Goal: Task Accomplishment & Management: Use online tool/utility

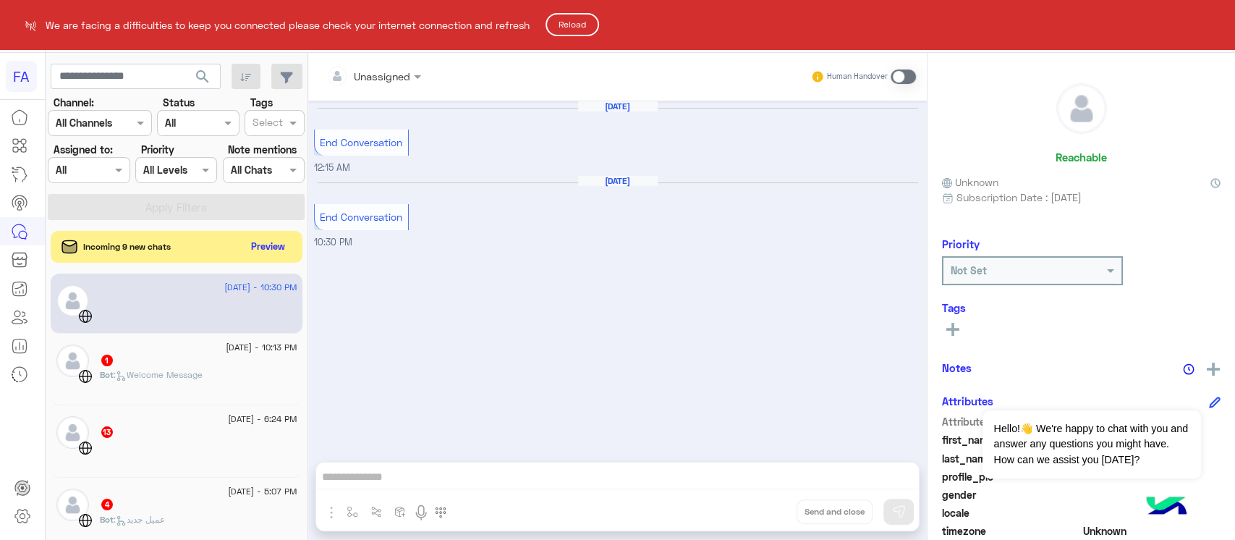
click at [592, 20] on button "Reload" at bounding box center [572, 24] width 54 height 23
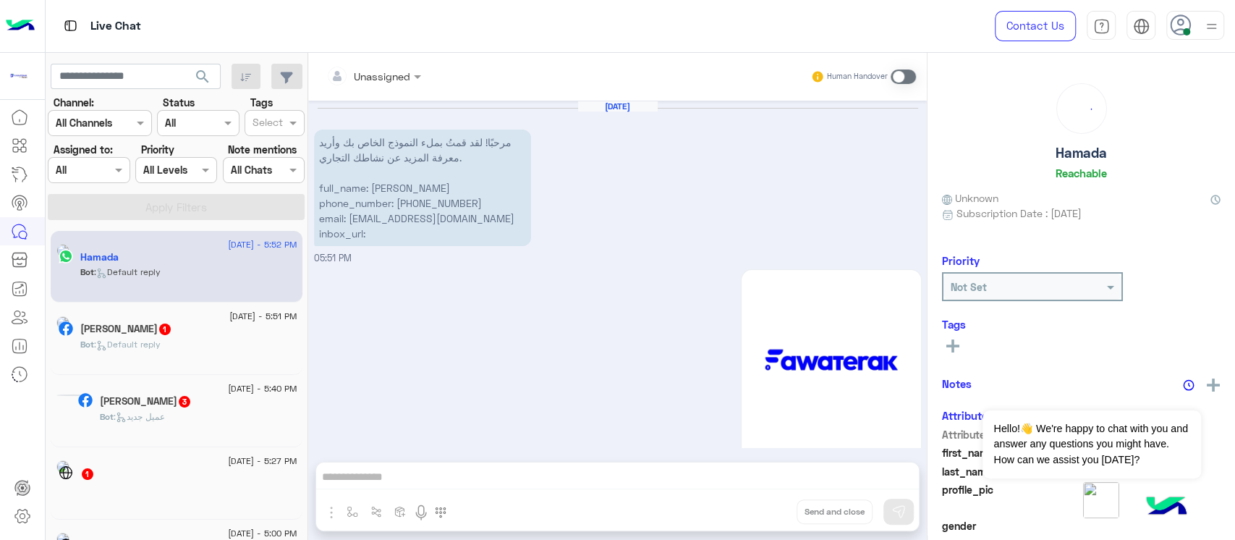
scroll to position [242, 0]
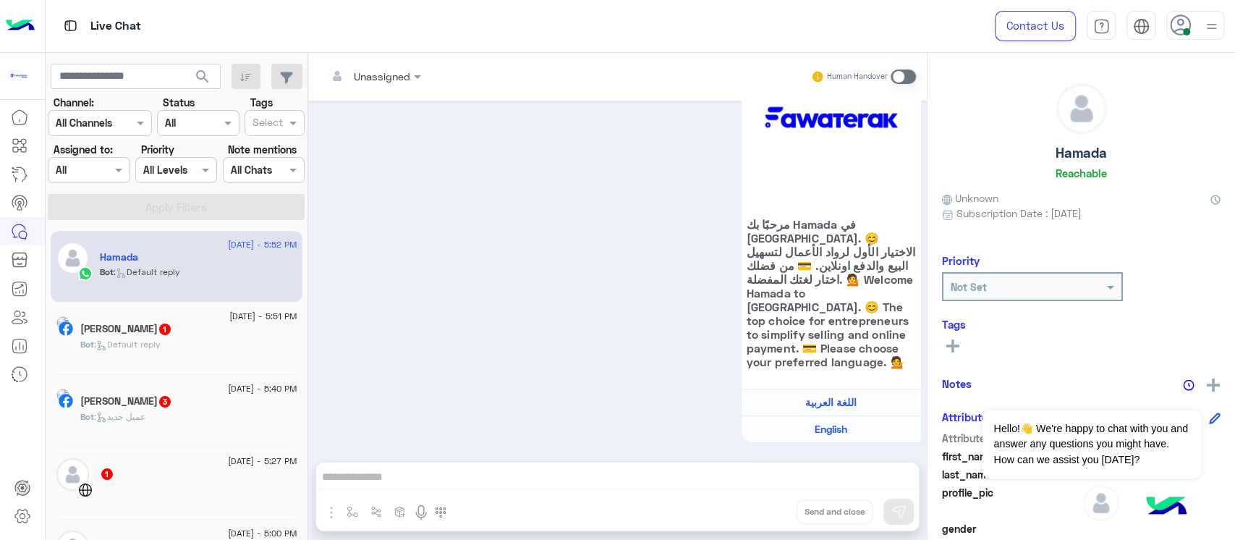
click at [98, 275] on div "[DATE] - 5:52 PM Hamada Bot : Default reply" at bounding box center [176, 267] width 241 height 50
click at [211, 327] on div "حماده محمد 1" at bounding box center [188, 330] width 217 height 15
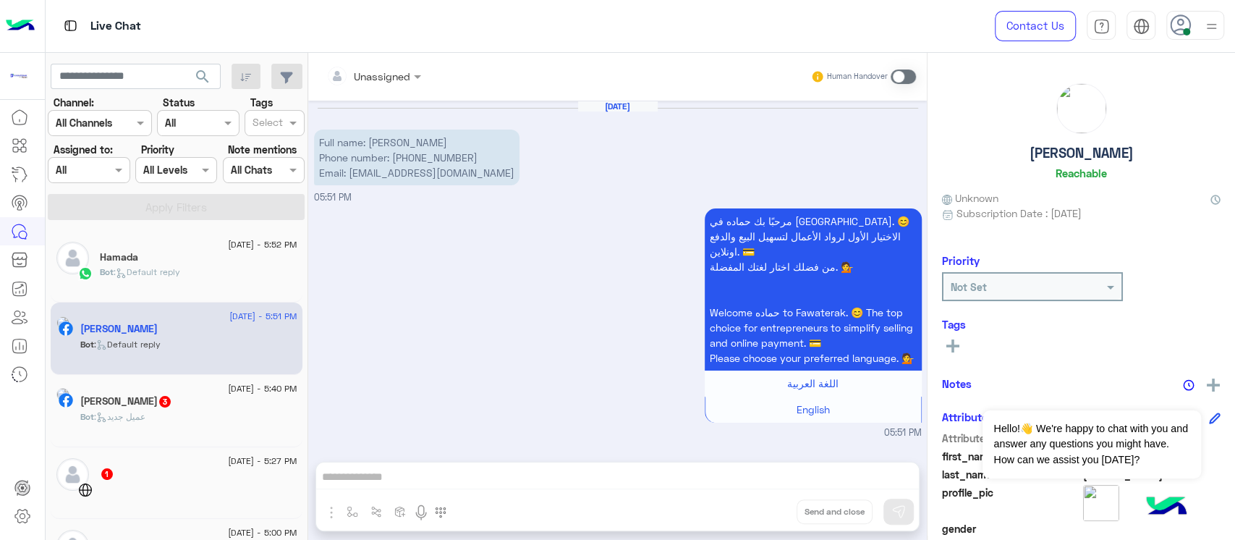
click at [212, 417] on div "Bot : عميل جديد" at bounding box center [188, 422] width 217 height 25
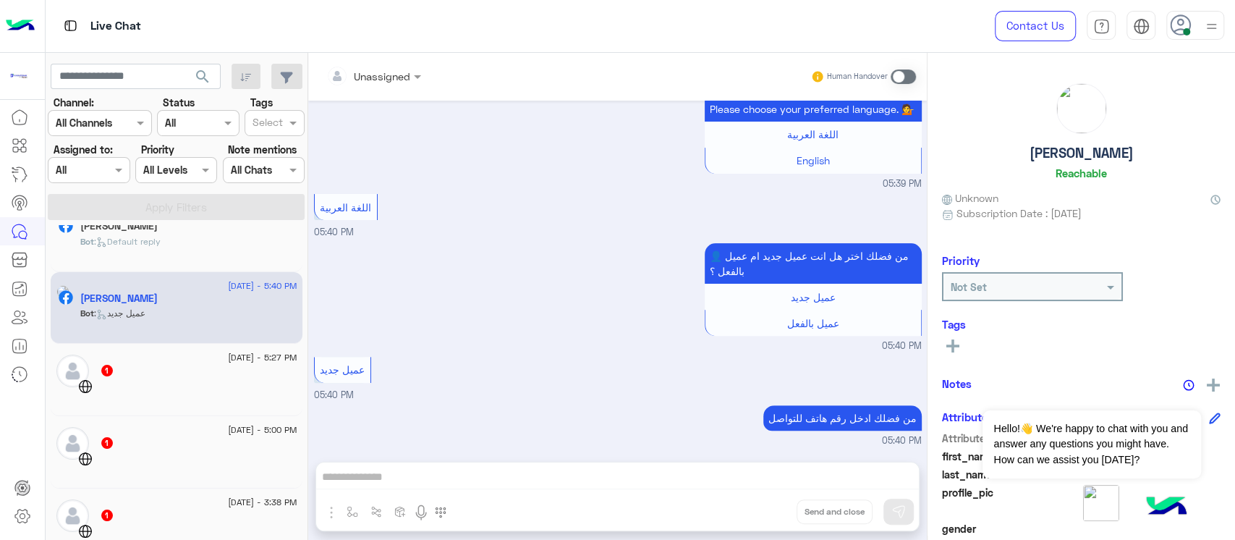
scroll to position [192, 0]
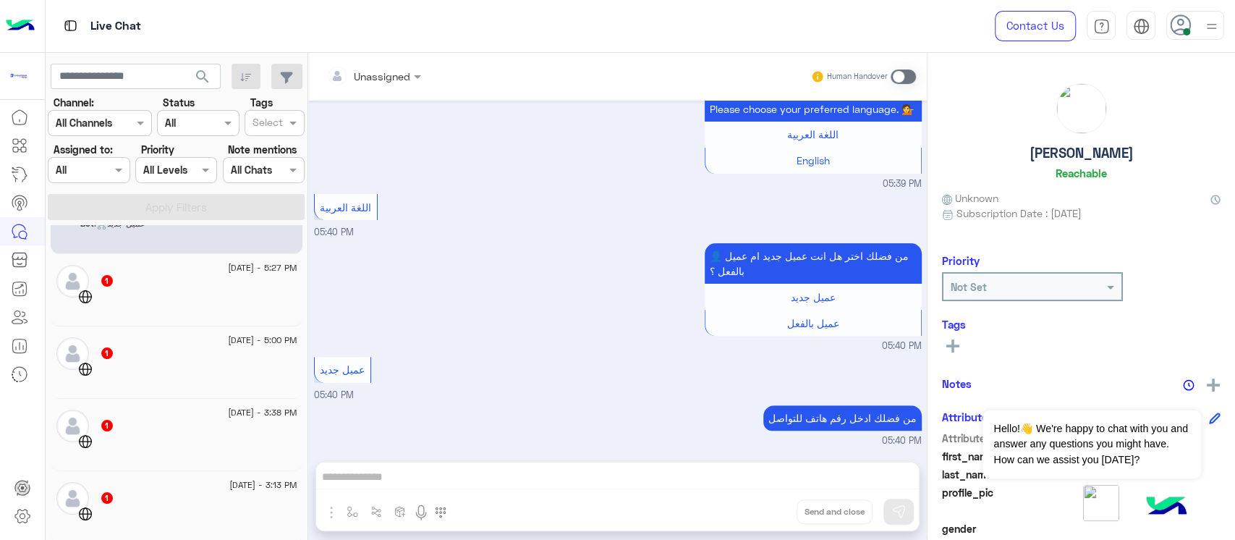
click at [163, 271] on div "[DATE] - 5:27 PM" at bounding box center [198, 269] width 197 height 9
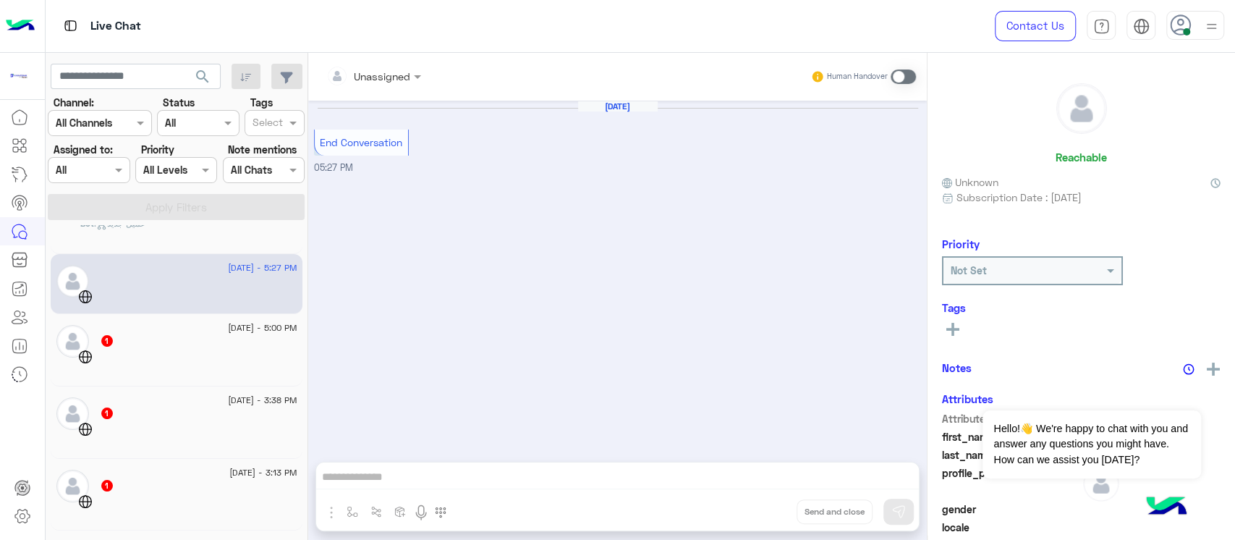
click at [190, 359] on div at bounding box center [198, 361] width 197 height 25
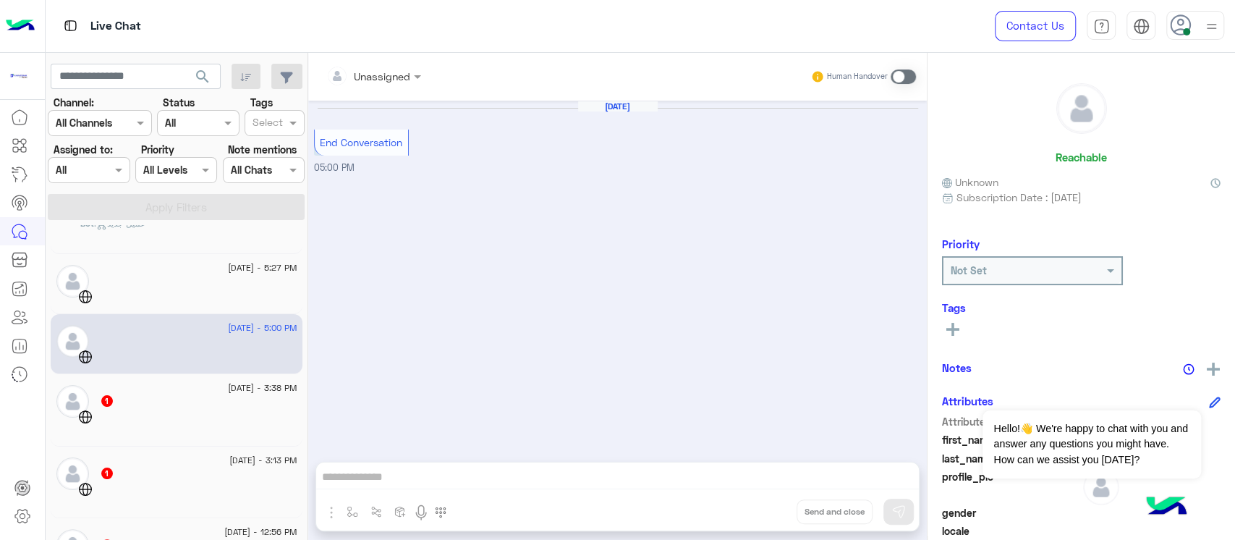
click at [206, 404] on div "1" at bounding box center [198, 401] width 197 height 15
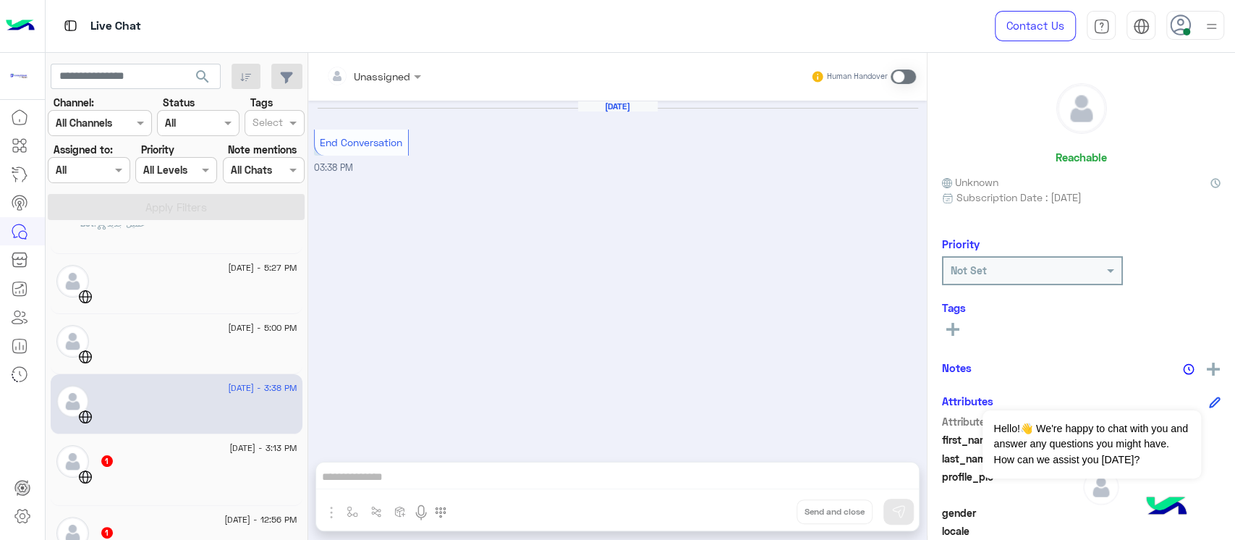
click at [226, 474] on div at bounding box center [198, 481] width 197 height 25
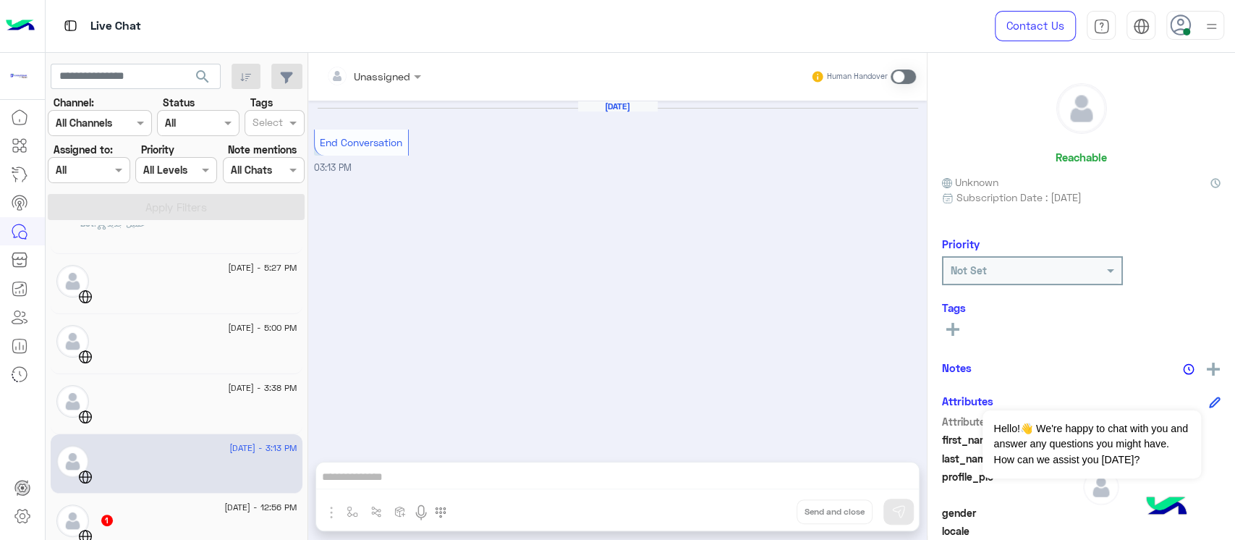
click at [239, 521] on div "1" at bounding box center [198, 521] width 197 height 15
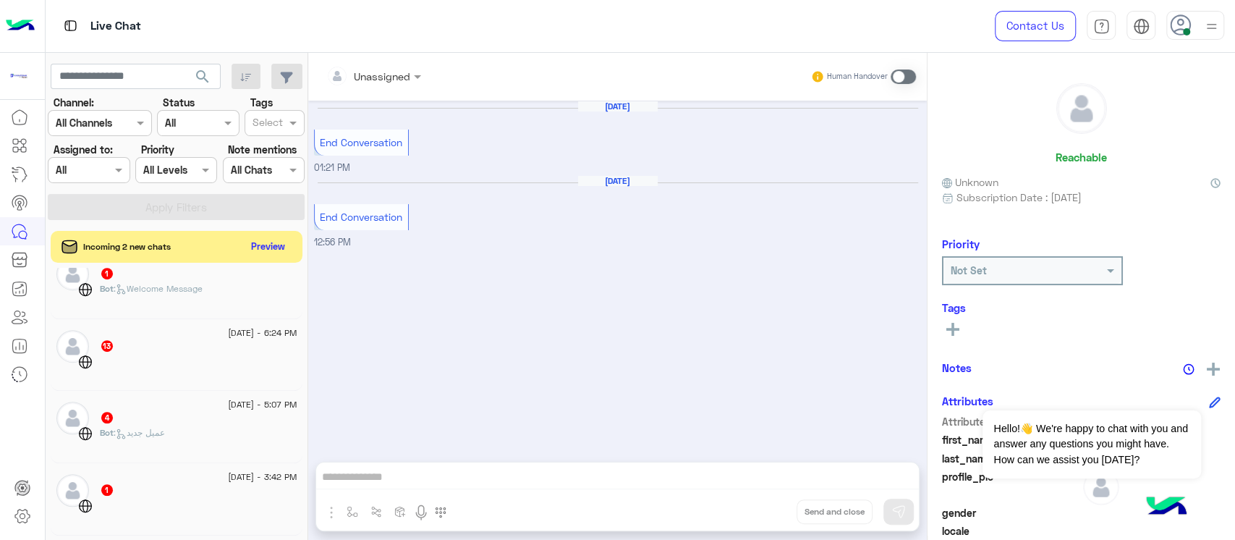
scroll to position [868, 0]
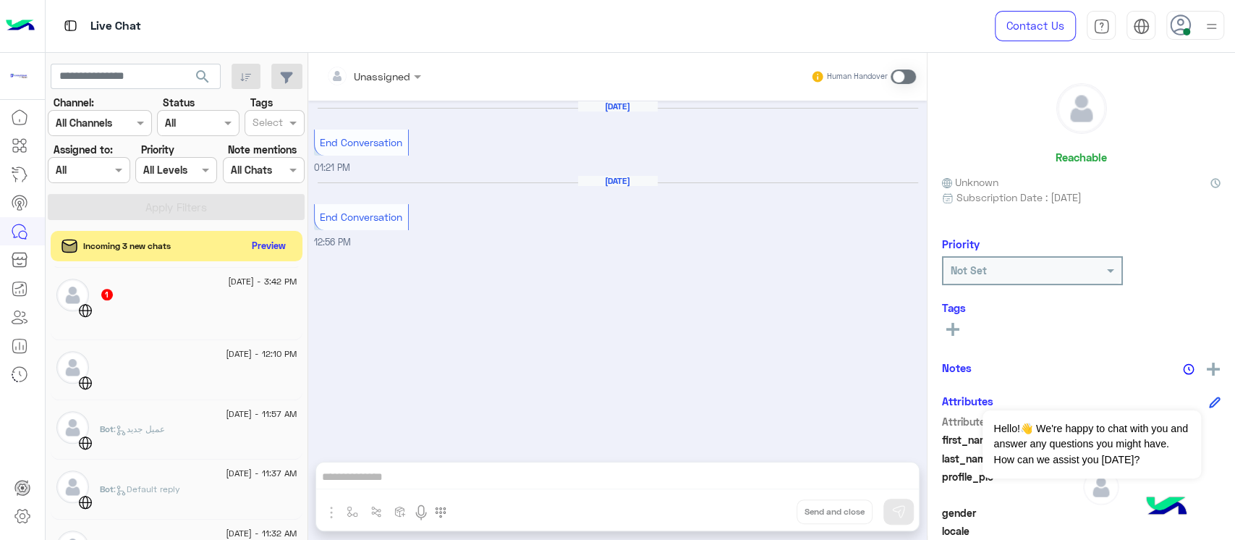
click at [272, 240] on button "Preview" at bounding box center [269, 246] width 45 height 20
